Goal: Information Seeking & Learning: Learn about a topic

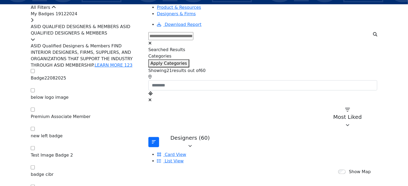
scroll to position [80, 0]
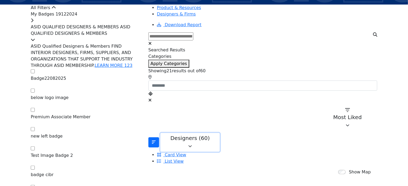
click at [192, 144] on icon "button" at bounding box center [190, 146] width 4 height 4
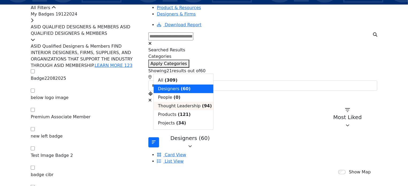
click at [187, 108] on span "Thought Leadership" at bounding box center [179, 105] width 43 height 5
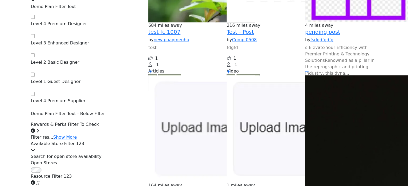
scroll to position [535, 0]
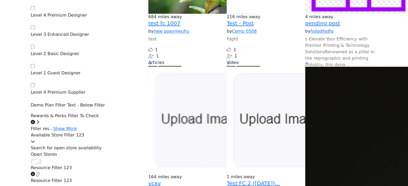
click at [35, 172] on icon "Information about Resource Filter 123" at bounding box center [33, 174] width 4 height 4
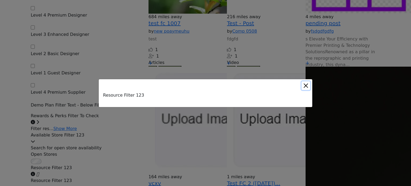
click at [309, 85] on button "Close" at bounding box center [305, 85] width 9 height 9
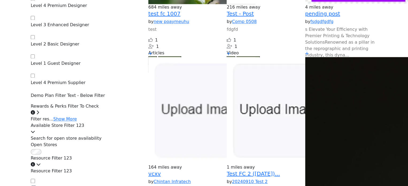
scroll to position [561, 0]
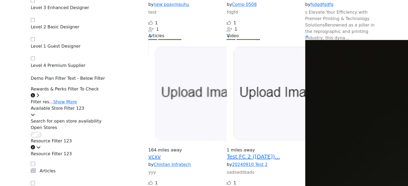
click at [41, 145] on icon at bounding box center [38, 147] width 4 height 4
click at [141, 144] on div at bounding box center [86, 147] width 111 height 6
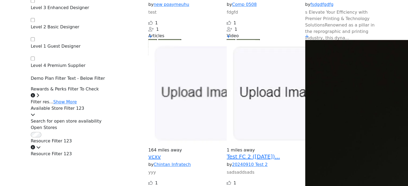
click at [141, 144] on div at bounding box center [86, 147] width 111 height 6
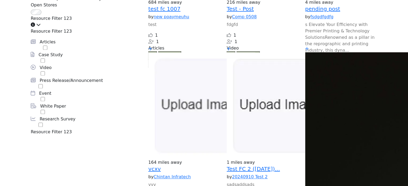
scroll to position [561, 0]
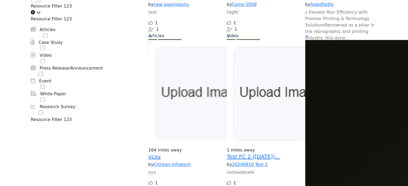
click at [35, 14] on icon "Information about Resource Filter 123" at bounding box center [33, 12] width 4 height 4
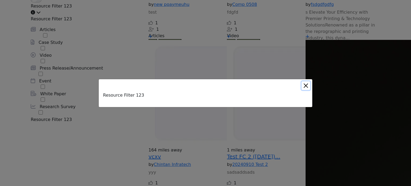
click at [305, 87] on button "Close" at bounding box center [305, 85] width 9 height 9
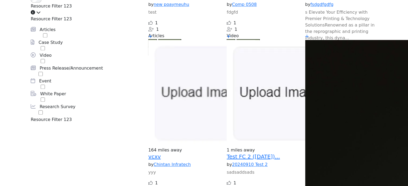
click at [101, 16] on div "Resource Filter 123" at bounding box center [86, 9] width 111 height 13
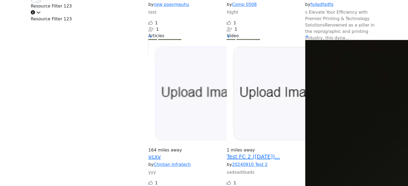
click at [101, 16] on div "Resource Filter 123" at bounding box center [86, 9] width 111 height 13
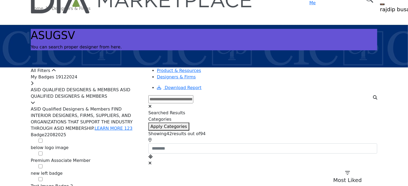
scroll to position [53, 0]
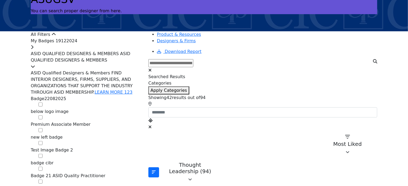
click at [33, 49] on icon at bounding box center [32, 47] width 3 height 4
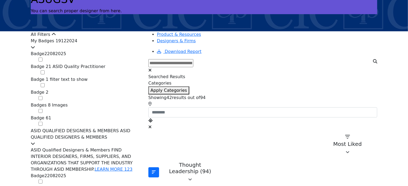
click at [122, 51] on div "My Badges 19122024" at bounding box center [86, 44] width 111 height 13
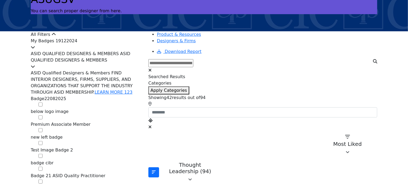
click at [130, 63] on span "ASID QUALIFIED DESIGNERS & MEMBERS ASID QUALIFIED DESIGNERS & MEMBERS" at bounding box center [81, 56] width 100 height 11
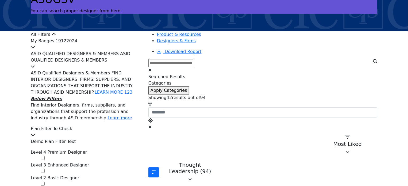
click at [126, 63] on span "ASID QUALIFIED DESIGNERS & MEMBERS ASID QUALIFIED DESIGNERS & MEMBERS" at bounding box center [81, 56] width 100 height 11
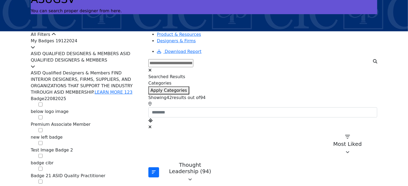
click at [128, 63] on span "ASID QUALIFIED DESIGNERS & MEMBERS ASID QUALIFIED DESIGNERS & MEMBERS" at bounding box center [81, 56] width 100 height 11
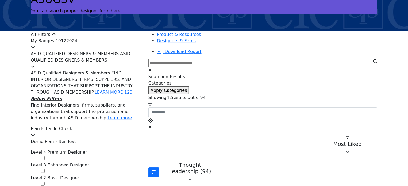
click at [128, 63] on span "ASID QUALIFIED DESIGNERS & MEMBERS ASID QUALIFIED DESIGNERS & MEMBERS" at bounding box center [81, 56] width 100 height 11
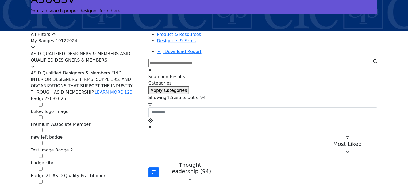
click at [128, 63] on span "ASID QUALIFIED DESIGNERS & MEMBERS ASID QUALIFIED DESIGNERS & MEMBERS" at bounding box center [81, 56] width 100 height 11
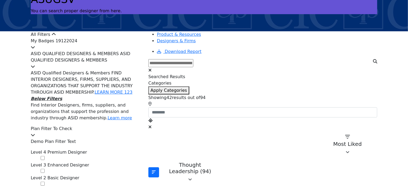
click at [128, 63] on span "ASID QUALIFIED DESIGNERS & MEMBERS ASID QUALIFIED DESIGNERS & MEMBERS" at bounding box center [81, 56] width 100 height 11
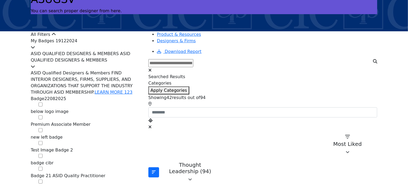
click at [128, 63] on span "ASID QUALIFIED DESIGNERS & MEMBERS ASID QUALIFIED DESIGNERS & MEMBERS" at bounding box center [81, 56] width 100 height 11
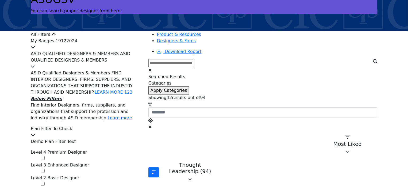
click at [128, 63] on span "ASID QUALIFIED DESIGNERS & MEMBERS ASID QUALIFIED DESIGNERS & MEMBERS" at bounding box center [81, 56] width 100 height 11
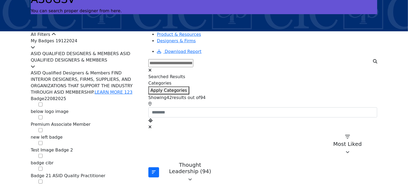
click at [128, 63] on span "ASID QUALIFIED DESIGNERS & MEMBERS ASID QUALIFIED DESIGNERS & MEMBERS" at bounding box center [81, 56] width 100 height 11
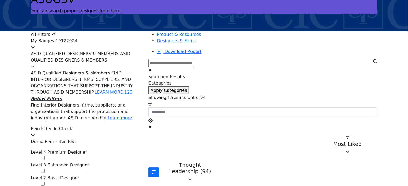
click at [128, 63] on span "ASID QUALIFIED DESIGNERS & MEMBERS ASID QUALIFIED DESIGNERS & MEMBERS" at bounding box center [81, 56] width 100 height 11
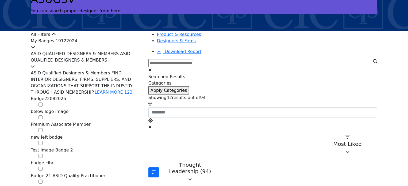
click at [130, 63] on span "ASID QUALIFIED DESIGNERS & MEMBERS ASID QUALIFIED DESIGNERS & MEMBERS" at bounding box center [81, 56] width 100 height 11
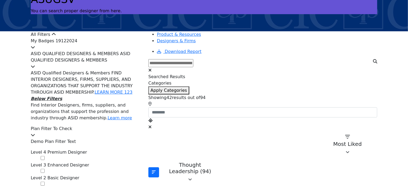
click at [130, 63] on span "ASID QUALIFIED DESIGNERS & MEMBERS ASID QUALIFIED DESIGNERS & MEMBERS" at bounding box center [81, 56] width 100 height 11
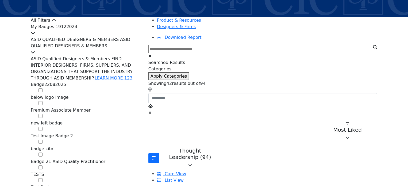
scroll to position [80, 0]
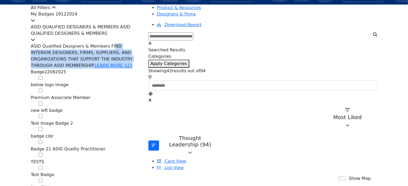
drag, startPoint x: 47, startPoint y: 60, endPoint x: 138, endPoint y: 69, distance: 91.6
click at [138, 69] on div "ASID Qualified Designers & Members FIND INTERIOR DESIGNERS, FIRMS, SUPPLIERS, A…" at bounding box center [86, 56] width 111 height 26
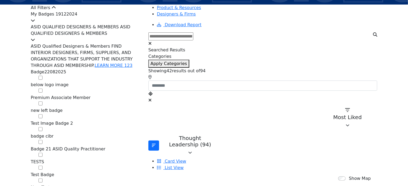
click at [141, 74] on div "ASID Qualified Designers & Members FIND INTERIOR DESIGNERS, FIRMS, SUPPLIERS, A…" at bounding box center [86, 171] width 111 height 257
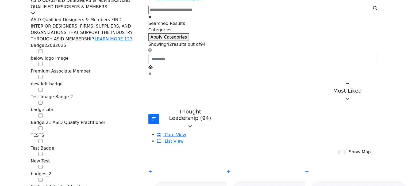
scroll to position [107, 0]
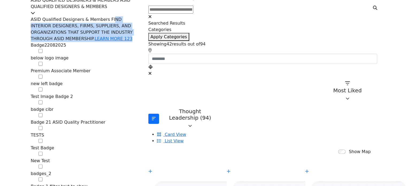
drag, startPoint x: 46, startPoint y: 33, endPoint x: 138, endPoint y: 44, distance: 92.6
click at [136, 42] on div "ASID Qualified Designers & Members FIND INTERIOR DESIGNERS, FIRMS, SUPPLIERS, A…" at bounding box center [86, 29] width 111 height 26
drag, startPoint x: 139, startPoint y: 44, endPoint x: 141, endPoint y: 47, distance: 4.0
click at [139, 42] on div "ASID Qualified Designers & Members FIND INTERIOR DESIGNERS, FIRMS, SUPPLIERS, A…" at bounding box center [86, 29] width 111 height 26
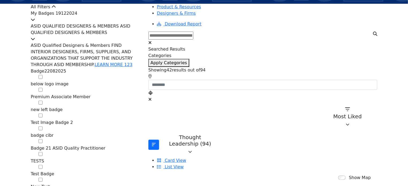
scroll to position [80, 0]
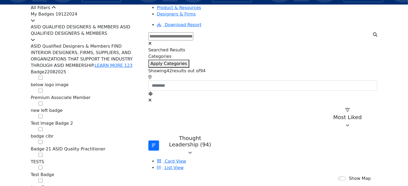
click at [71, 24] on div "My Badges 19122024" at bounding box center [86, 17] width 111 height 13
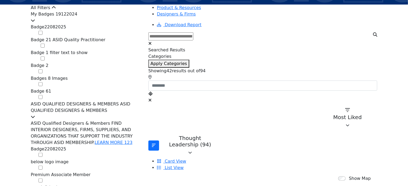
click at [73, 11] on div "All Filters" at bounding box center [86, 8] width 111 height 6
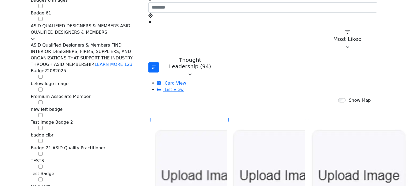
scroll to position [160, 0]
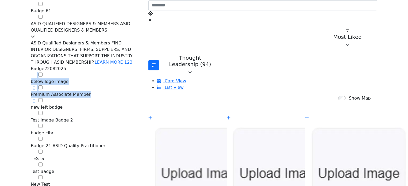
drag, startPoint x: 136, startPoint y: 79, endPoint x: 144, endPoint y: 110, distance: 32.5
click at [142, 110] on div "Badge22082025 Badge22082025 0 below logo image sdsadad" at bounding box center [86, 167] width 111 height 205
click at [142, 91] on div "below logo image sdsadad 0" at bounding box center [86, 84] width 111 height 13
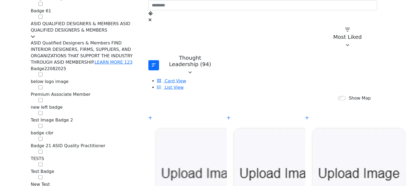
drag, startPoint x: 46, startPoint y: 60, endPoint x: 61, endPoint y: 67, distance: 16.6
click at [91, 75] on div "ASID Qualified Designers & Members FIND INTERIOR DESIGNERS, FIRMS, SUPPLIERS, A…" at bounding box center [86, 168] width 111 height 257
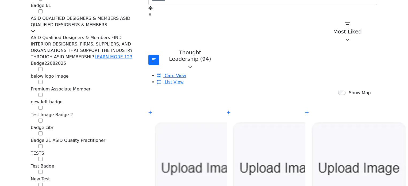
scroll to position [134, 0]
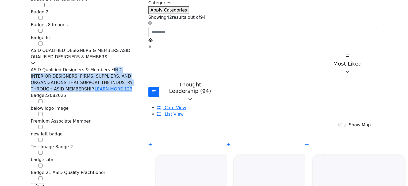
drag, startPoint x: 47, startPoint y: 84, endPoint x: 138, endPoint y: 95, distance: 91.8
click at [138, 92] on div "ASID Qualified Designers & Members FIND INTERIOR DESIGNERS, FIRMS, SUPPLIERS, A…" at bounding box center [86, 80] width 111 height 26
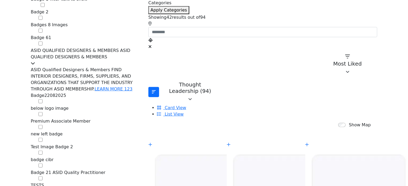
click at [50, 87] on div "ASID Qualified Designers & Members FIND INTERIOR DESIGNERS, FIRMS, SUPPLIERS, A…" at bounding box center [86, 80] width 111 height 26
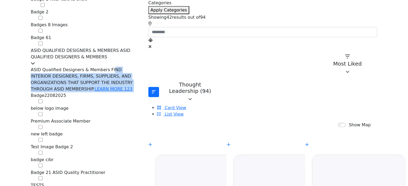
click at [50, 87] on div "ASID Qualified Designers & Members FIND INTERIOR DESIGNERS, FIRMS, SUPPLIERS, A…" at bounding box center [86, 80] width 111 height 26
click at [139, 92] on div "ASID Qualified Designers & Members FIND INTERIOR DESIGNERS, FIRMS, SUPPLIERS, A…" at bounding box center [86, 80] width 111 height 26
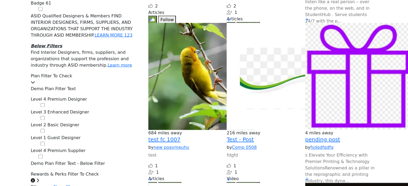
scroll to position [428, 0]
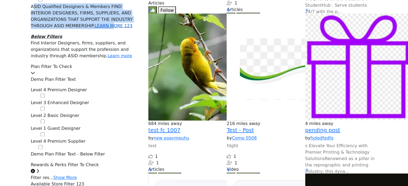
drag, startPoint x: 49, startPoint y: 24, endPoint x: 122, endPoint y: 36, distance: 74.1
click at [121, 29] on p "ASID Qualified Designers & Members FIND INTERIOR DESIGNERS, FIRMS, SUPPLIERS, A…" at bounding box center [86, 16] width 111 height 26
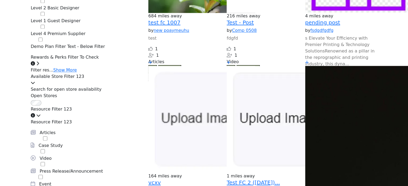
scroll to position [535, 0]
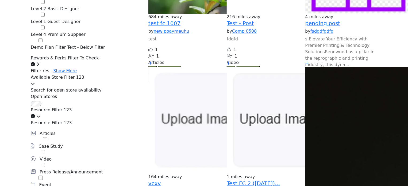
click at [50, 51] on p "Demo Plan Filter Text - Below Filter" at bounding box center [86, 47] width 111 height 6
click at [57, 93] on div "Search for open store availability" at bounding box center [86, 90] width 111 height 6
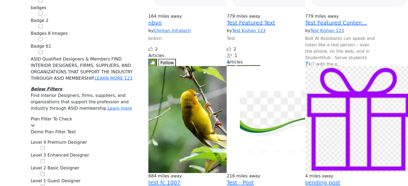
scroll to position [374, 0]
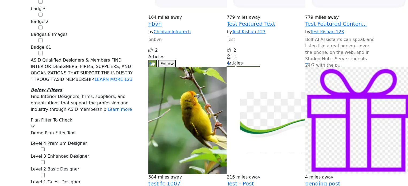
click at [67, 106] on p "Below Filters Find Interior Designers, firms, suppliers, and organizations that…" at bounding box center [86, 100] width 111 height 26
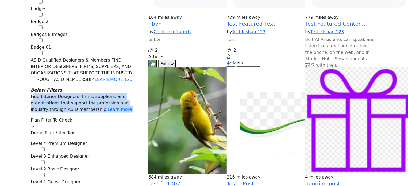
click at [67, 106] on p "Below Filters Find Interior Designers, firms, suppliers, and organizations that…" at bounding box center [86, 100] width 111 height 26
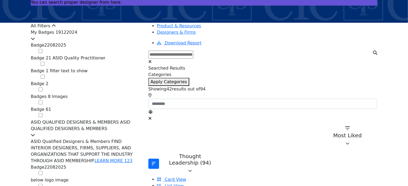
scroll to position [53, 0]
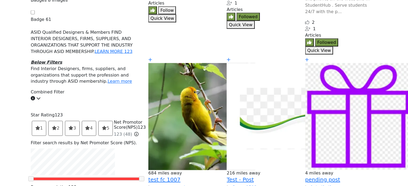
scroll to position [401, 0]
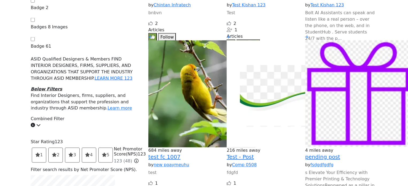
click at [151, 60] on div "684 miles away 1 1" at bounding box center [184, 113] width 78 height 158
click at [138, 159] on icon at bounding box center [136, 161] width 4 height 4
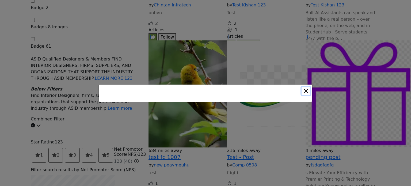
click at [305, 90] on button "Close" at bounding box center [305, 91] width 9 height 9
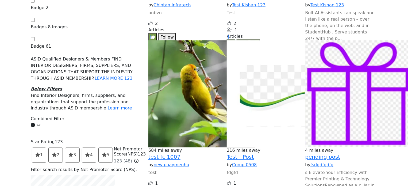
click at [138, 159] on icon at bounding box center [136, 161] width 4 height 4
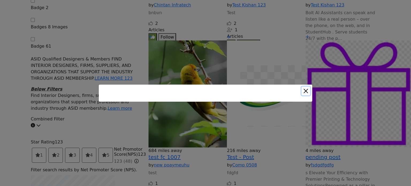
click at [306, 92] on button "Close" at bounding box center [305, 91] width 9 height 9
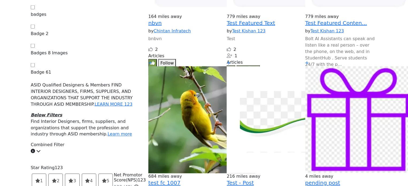
scroll to position [374, 0]
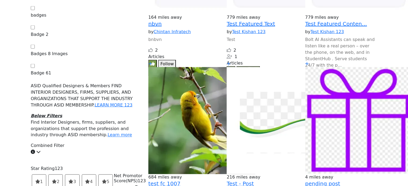
click at [35, 150] on icon "Information about Combined Filter" at bounding box center [33, 152] width 4 height 4
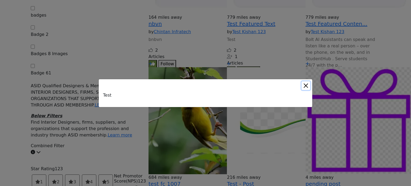
click at [304, 86] on button "Close" at bounding box center [305, 85] width 9 height 9
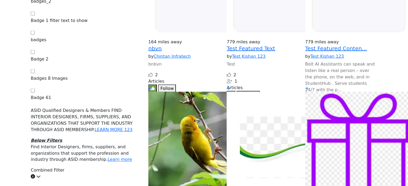
scroll to position [348, 0]
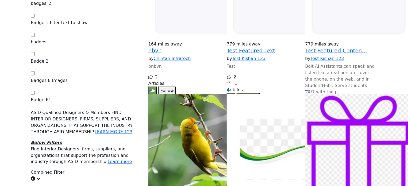
drag, startPoint x: 133, startPoint y: 103, endPoint x: 142, endPoint y: 107, distance: 9.8
copy h3 "Net Promotor Score("
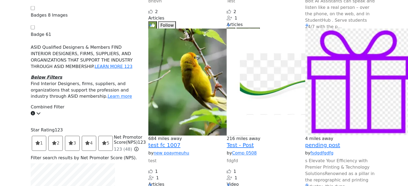
scroll to position [401, 0]
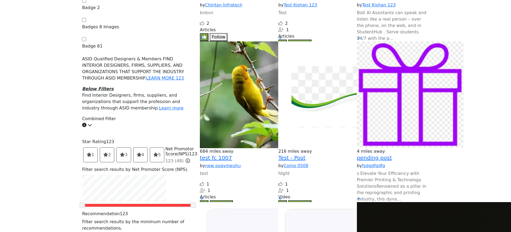
click at [167, 116] on div "Combined Filter" at bounding box center [137, 122] width 111 height 13
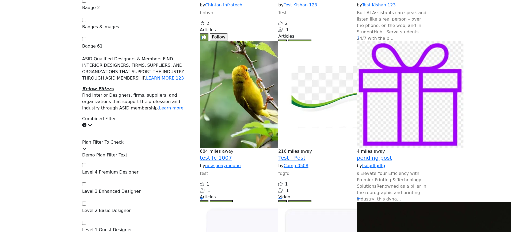
click at [167, 116] on div "Combined Filter" at bounding box center [137, 122] width 111 height 13
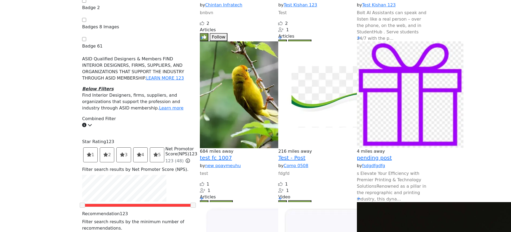
click at [167, 116] on div "Combined Filter" at bounding box center [137, 122] width 111 height 13
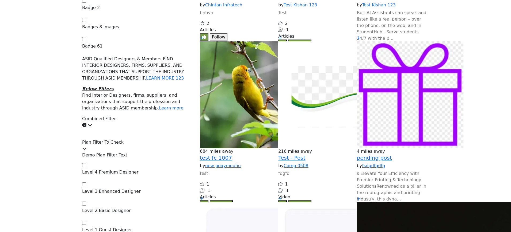
click at [167, 116] on div "Combined Filter" at bounding box center [137, 122] width 111 height 13
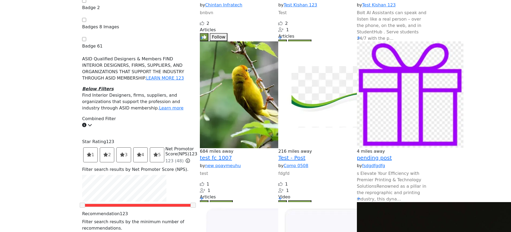
click at [167, 116] on div "Combined Filter" at bounding box center [137, 122] width 111 height 13
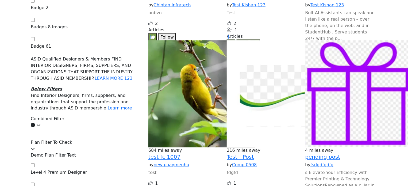
click at [87, 116] on div "Combined Filter" at bounding box center [86, 122] width 111 height 13
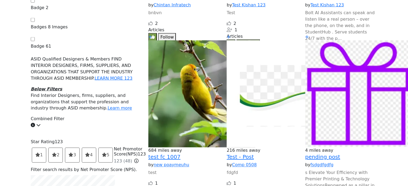
click at [87, 116] on div "Combined Filter" at bounding box center [86, 122] width 111 height 13
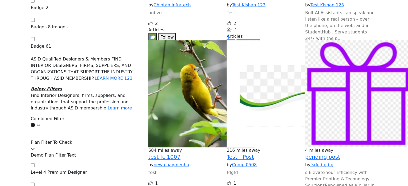
click at [87, 116] on div "Combined Filter" at bounding box center [86, 122] width 111 height 13
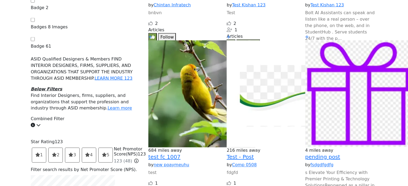
click at [87, 116] on div "Combined Filter" at bounding box center [86, 122] width 111 height 13
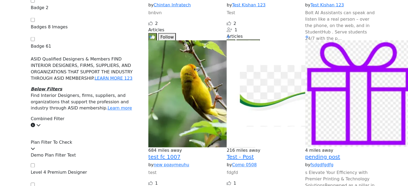
click at [87, 116] on div "Combined Filter" at bounding box center [86, 122] width 111 height 13
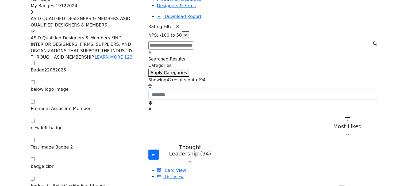
scroll to position [80, 0]
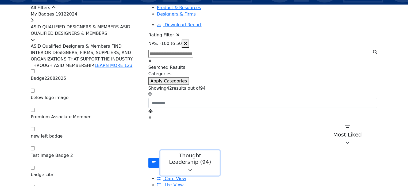
click at [192, 168] on icon "button" at bounding box center [190, 170] width 4 height 4
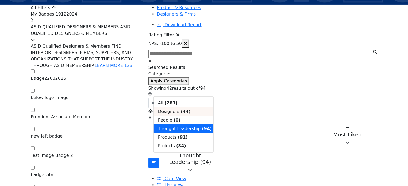
click at [172, 114] on span "Designers" at bounding box center [168, 111] width 21 height 5
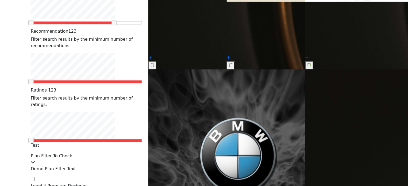
scroll to position [561, 0]
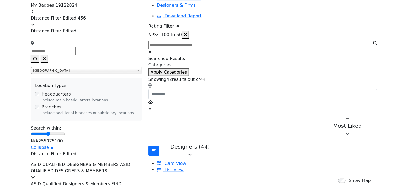
scroll to position [80, 0]
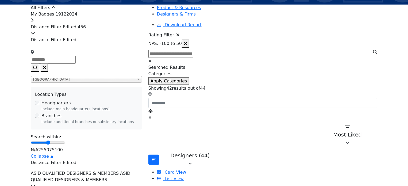
click at [76, 64] on input "Search Location" at bounding box center [53, 60] width 45 height 8
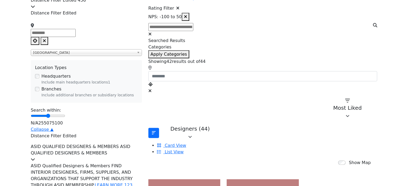
click at [99, 10] on div "Distance Filter Edited 456" at bounding box center [86, 3] width 111 height 13
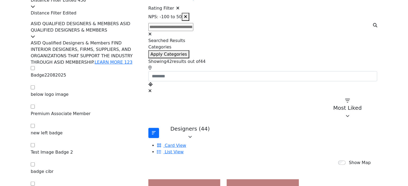
click at [99, 10] on div "Distance Filter Edited 456" at bounding box center [86, 3] width 111 height 13
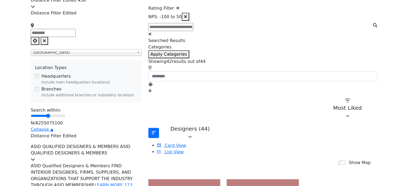
click at [37, 43] on icon "Choose your current location" at bounding box center [35, 40] width 4 height 4
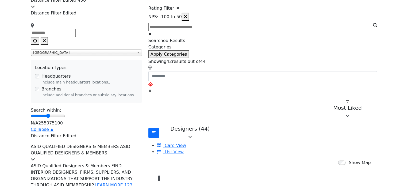
type input "**********"
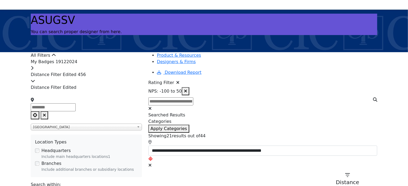
scroll to position [53, 0]
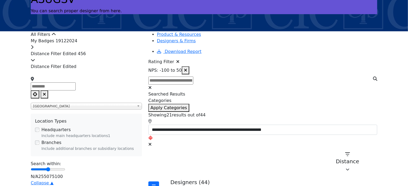
click at [179, 59] on icon at bounding box center [177, 61] width 3 height 4
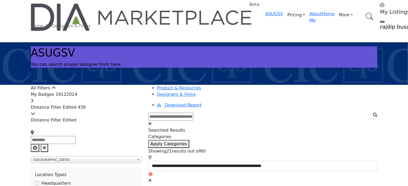
click at [152, 178] on icon "Clear search location" at bounding box center [149, 180] width 3 height 4
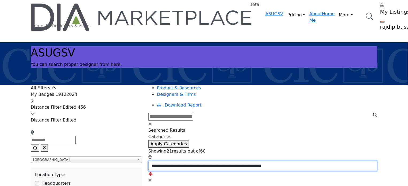
type input "***"
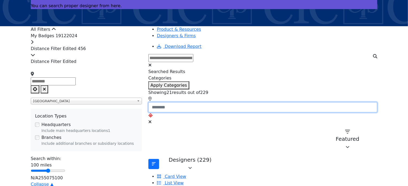
scroll to position [80, 0]
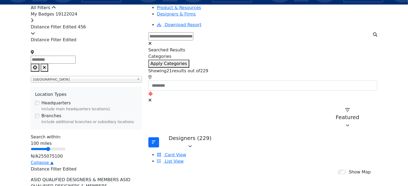
click at [76, 64] on input "Search Location" at bounding box center [53, 60] width 45 height 8
type input "*"
click at [76, 64] on input "Search Location" at bounding box center [53, 60] width 45 height 8
click at [71, 64] on input "Search Location" at bounding box center [53, 60] width 45 height 8
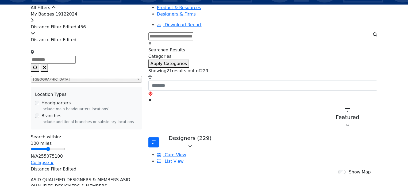
click at [71, 64] on input "Search Location" at bounding box center [53, 60] width 45 height 8
click at [97, 83] on div "[GEOGRAPHIC_DATA]" at bounding box center [86, 79] width 111 height 7
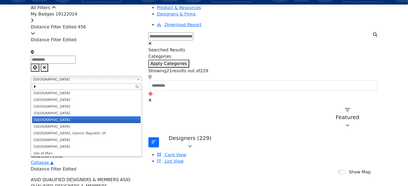
scroll to position [0, 0]
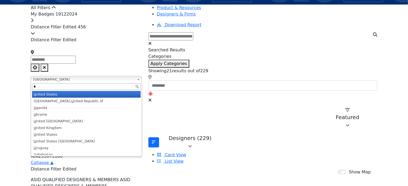
type input "*"
click at [91, 98] on li "U nited States" at bounding box center [86, 94] width 109 height 7
click at [86, 98] on div "Location Types" at bounding box center [86, 94] width 103 height 6
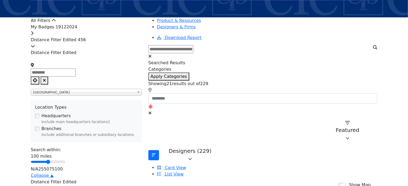
scroll to position [80, 0]
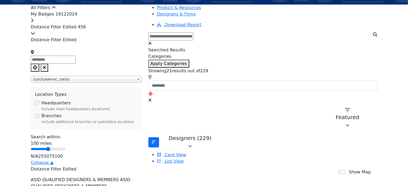
click at [76, 64] on input "Search Location" at bounding box center [53, 60] width 45 height 8
type input "*"
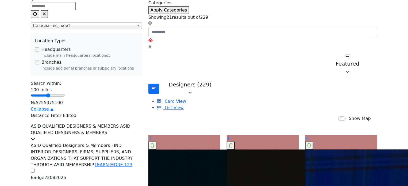
scroll to position [107, 0]
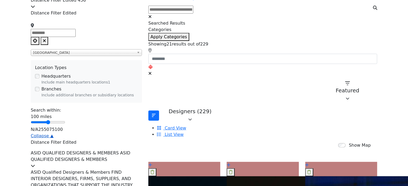
click at [53, 138] on link "Collapse ▲" at bounding box center [42, 135] width 23 height 5
click at [76, 37] on input "Search Location" at bounding box center [53, 33] width 45 height 8
click at [53, 138] on link "Collapse ▲" at bounding box center [42, 135] width 23 height 5
click at [76, 37] on input "Search Location" at bounding box center [53, 33] width 45 height 8
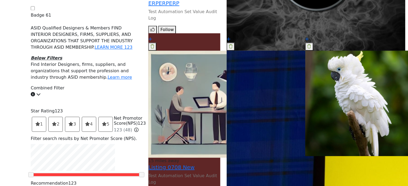
scroll to position [535, 0]
